Goal: Task Accomplishment & Management: Use online tool/utility

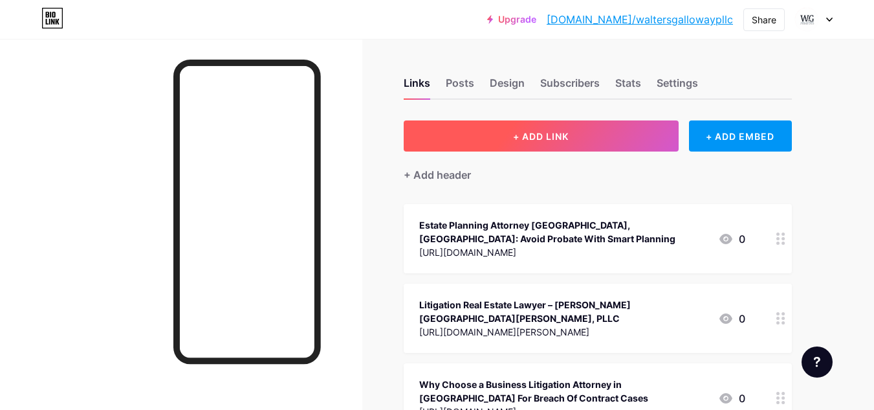
click at [577, 140] on button "+ ADD LINK" at bounding box center [541, 135] width 275 height 31
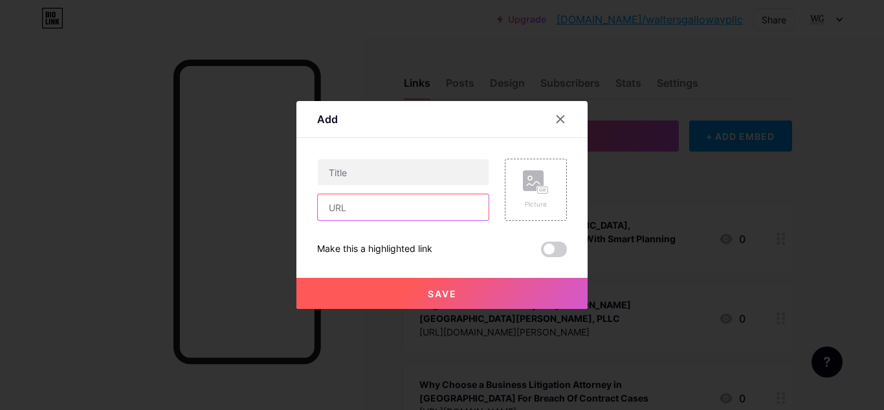
click at [403, 205] on input "text" at bounding box center [403, 207] width 171 height 26
paste input "[URL][DOMAIN_NAME]"
type input "[URL][DOMAIN_NAME]"
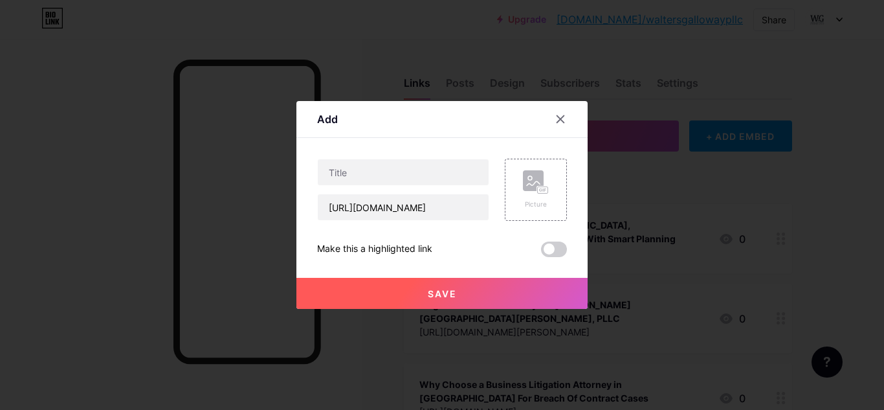
click at [450, 288] on span "Save" at bounding box center [442, 293] width 29 height 11
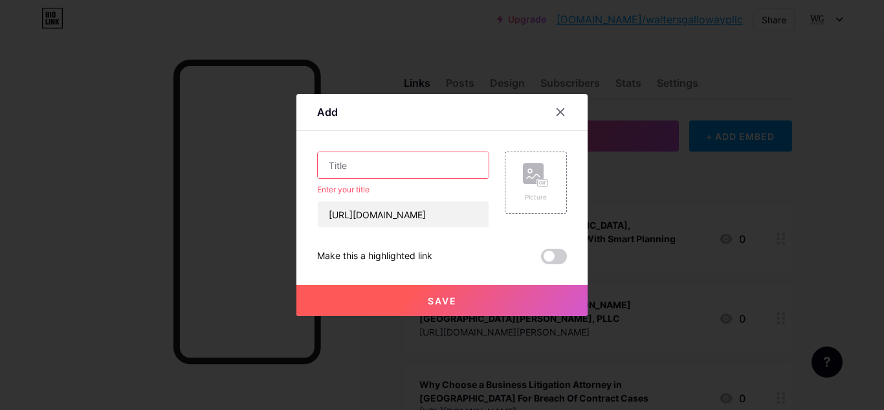
click at [367, 162] on input "text" at bounding box center [403, 165] width 171 height 26
paste input "Family Law Estate Planning: Strategies for Minimizing Estate Taxes"
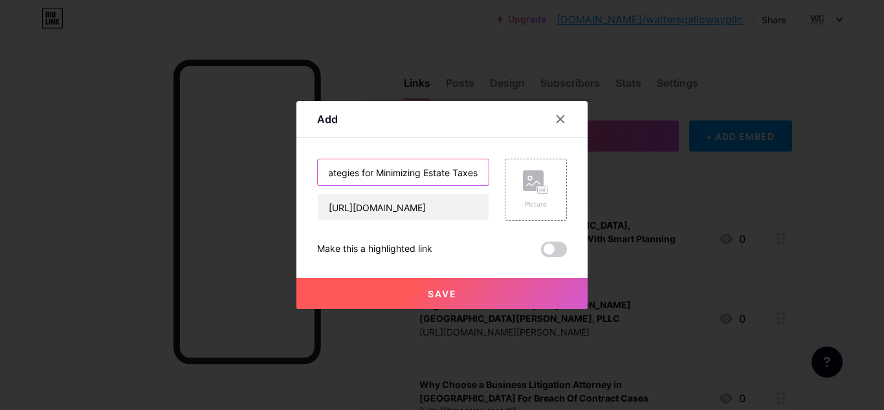
type input "Family Law Estate Planning: Strategies for Minimizing Estate Taxes"
click at [436, 285] on button "Save" at bounding box center [441, 293] width 291 height 31
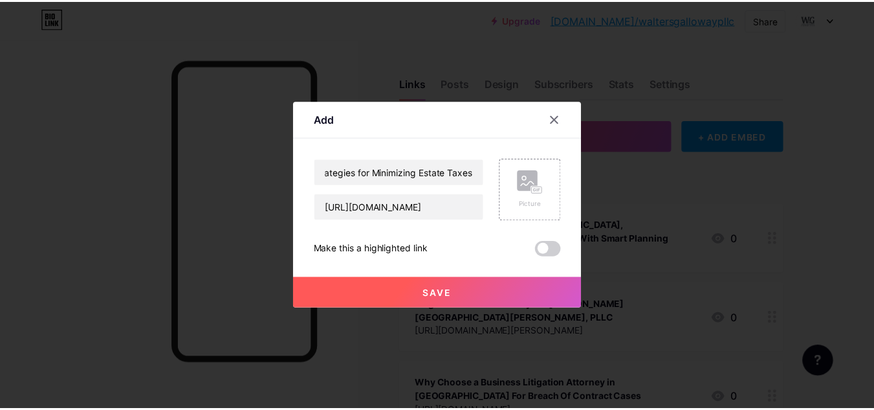
scroll to position [0, 0]
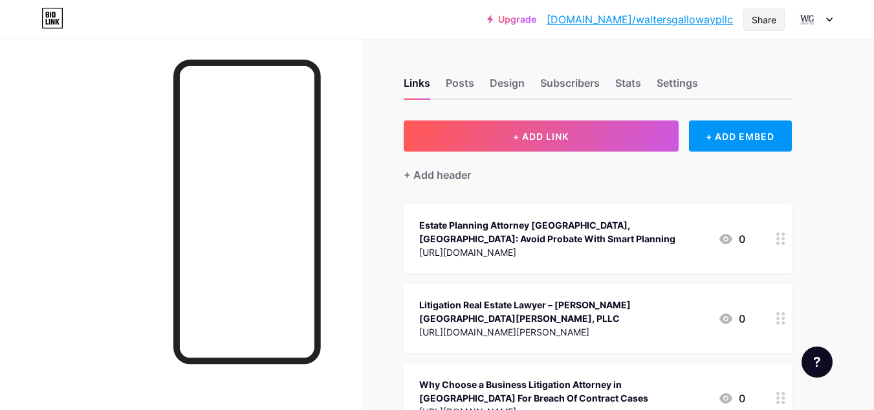
click at [765, 19] on div "Share" at bounding box center [764, 20] width 25 height 14
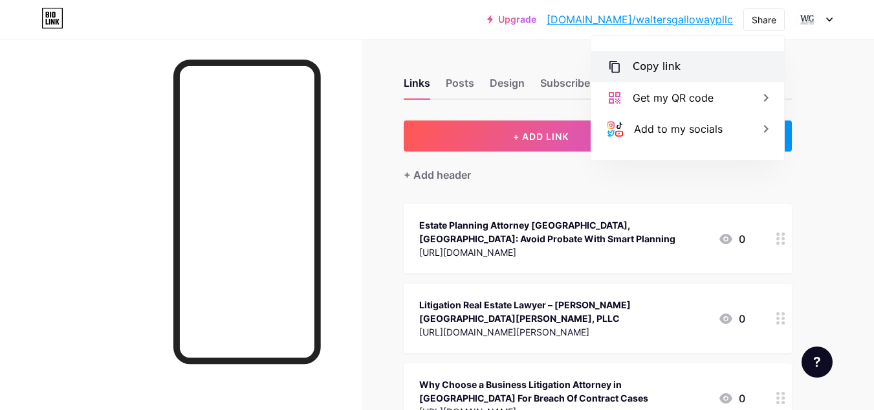
click at [687, 61] on div "Copy link" at bounding box center [688, 66] width 193 height 31
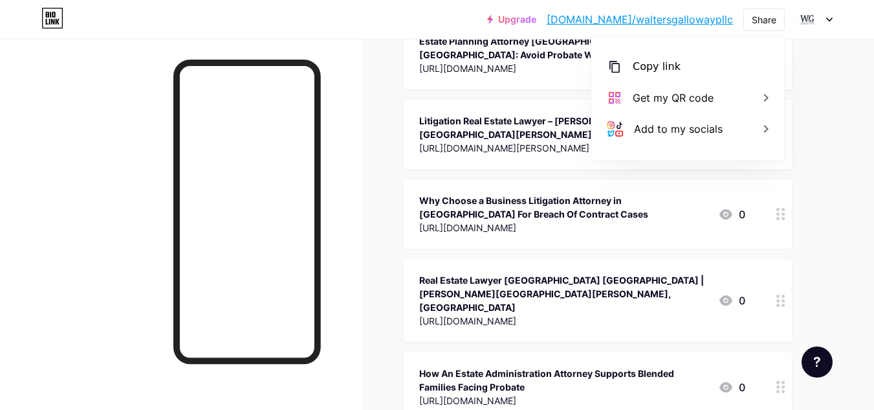
scroll to position [259, 0]
